Goal: Information Seeking & Learning: Learn about a topic

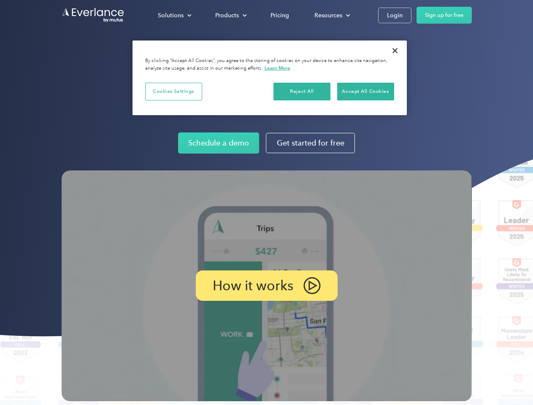
click at [266, 203] on img at bounding box center [267, 286] width 410 height 231
click at [174, 15] on div "Solutions" at bounding box center [171, 15] width 26 height 11
click at [230, 15] on div "Products" at bounding box center [227, 15] width 24 height 11
click at [331, 15] on div "Resources" at bounding box center [329, 15] width 28 height 11
click at [266, 286] on p "How it works" at bounding box center [253, 286] width 81 height 10
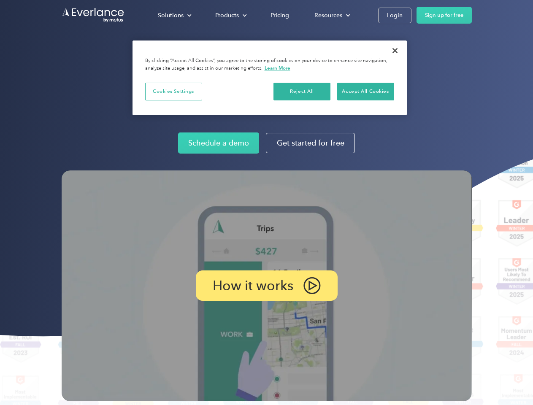
click at [174, 91] on button "Cookies Settings" at bounding box center [173, 92] width 57 height 18
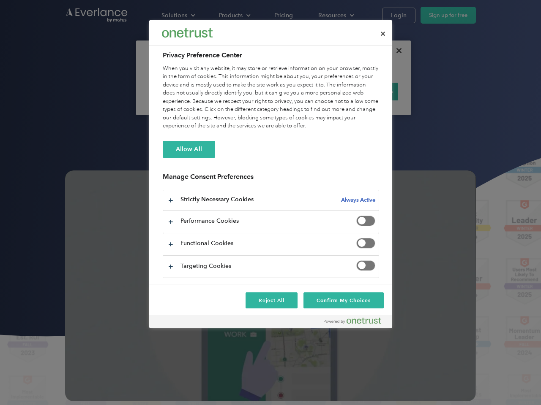
click at [302, 91] on div "When you visit any website, it may store or retrieve information on your browse…" at bounding box center [271, 98] width 216 height 66
click at [366, 91] on div "When you visit any website, it may store or retrieve information on your browse…" at bounding box center [271, 98] width 216 height 66
click at [395, 51] on div at bounding box center [270, 202] width 541 height 405
